Goal: Transaction & Acquisition: Subscribe to service/newsletter

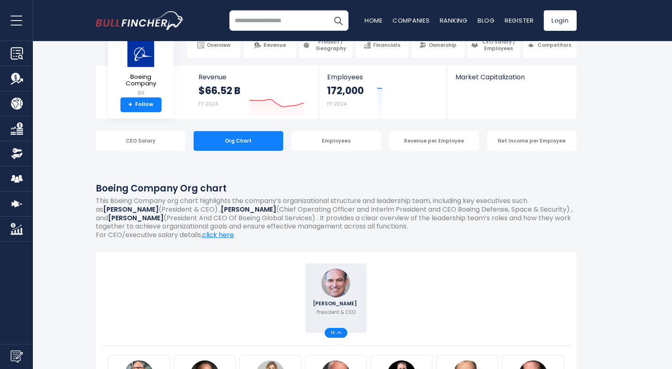
scroll to position [164, 0]
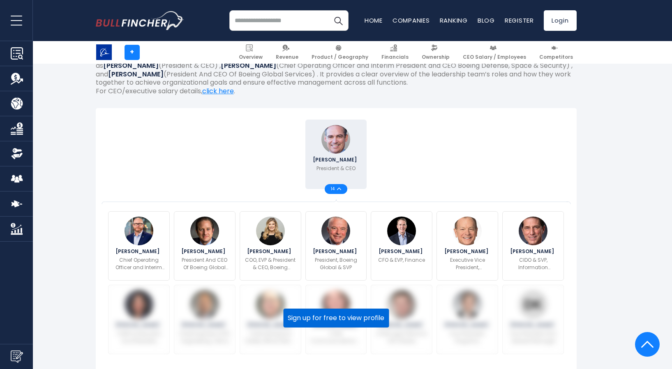
click at [353, 318] on button "Sign up for free to view profile" at bounding box center [336, 318] width 106 height 19
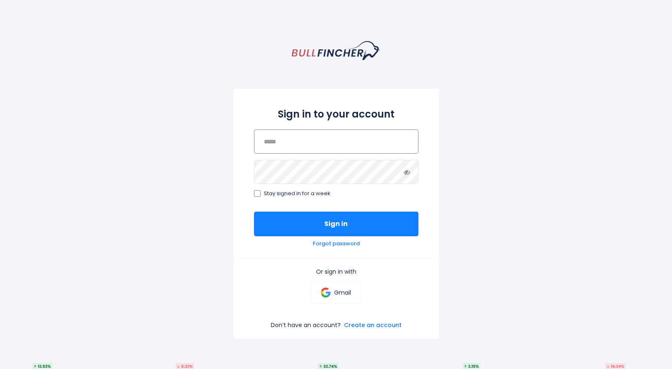
click at [342, 143] on input "email" at bounding box center [336, 141] width 164 height 24
type input "**"
click at [354, 291] on link "Gmail" at bounding box center [336, 292] width 51 height 21
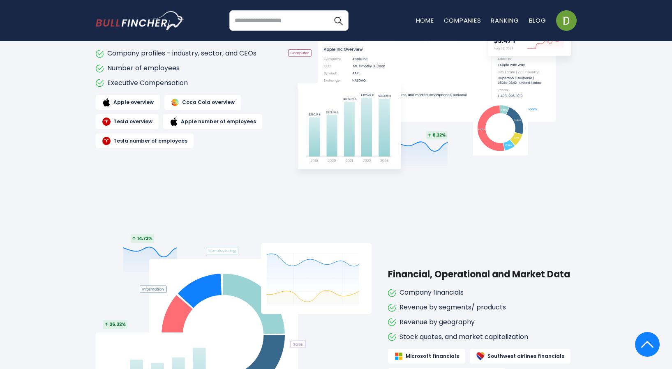
scroll to position [493, 0]
